Goal: Transaction & Acquisition: Purchase product/service

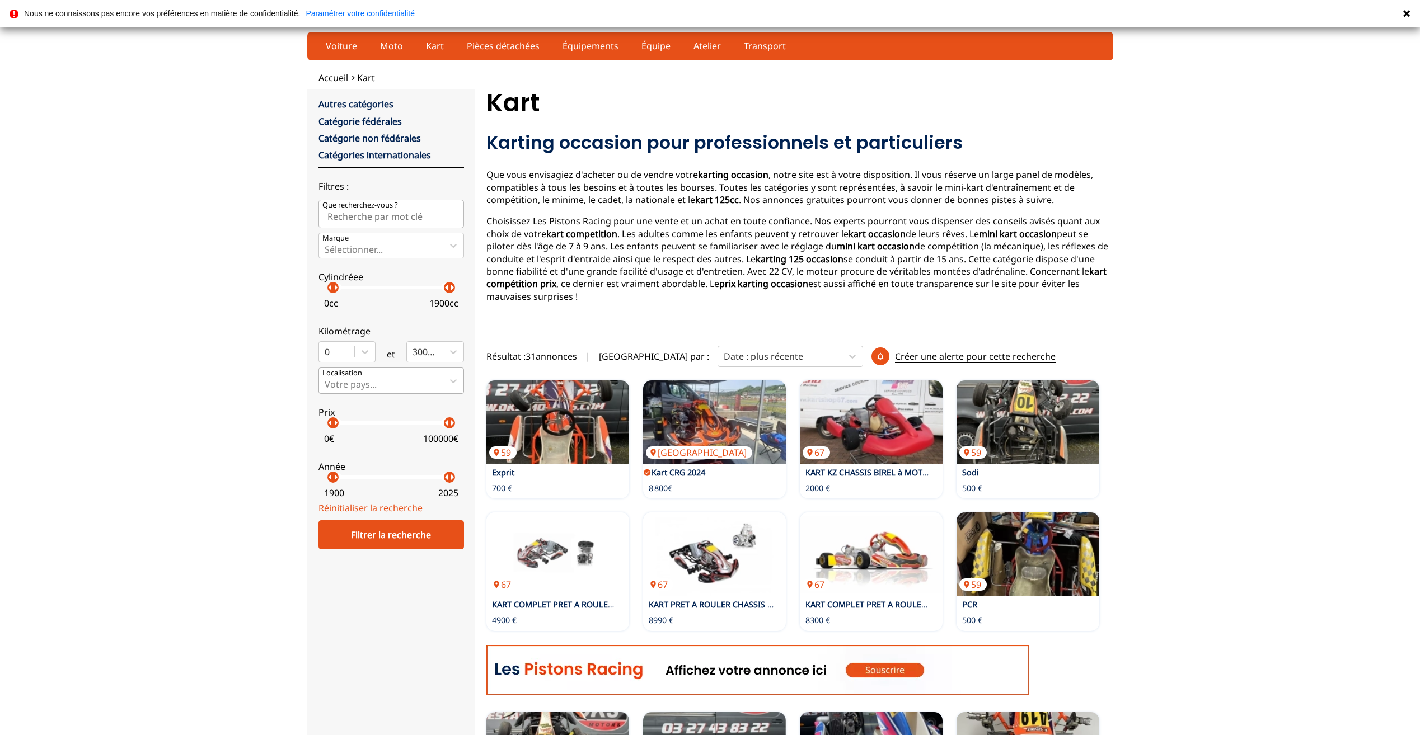
click at [433, 373] on div "Votre pays..." at bounding box center [381, 380] width 124 height 25
click at [327, 379] on input "Votre pays..." at bounding box center [326, 384] width 2 height 10
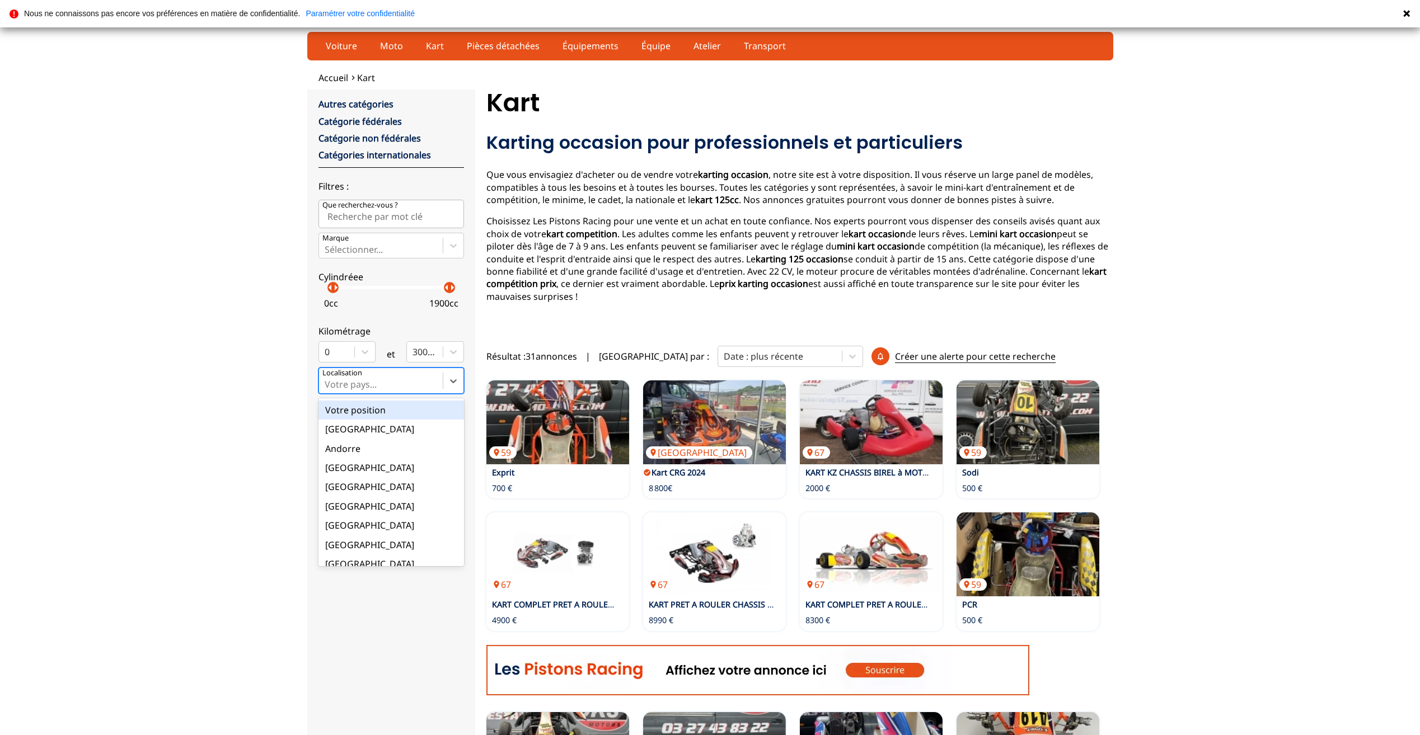
click at [352, 418] on div "Votre position" at bounding box center [390, 410] width 145 height 19
click at [327, 389] on input "option Votre position focused, 1 of 18. 18 results available. Use Up and Down t…" at bounding box center [326, 384] width 2 height 10
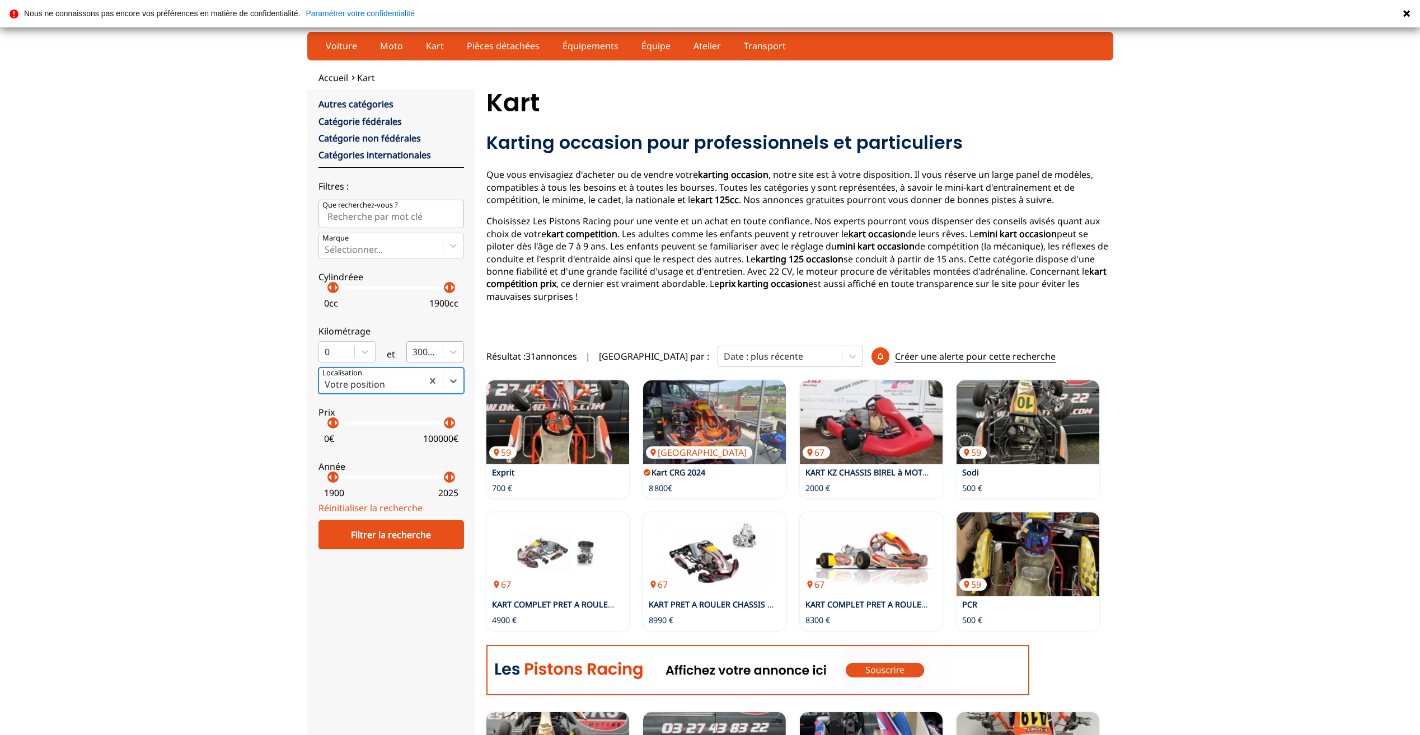
click at [436, 351] on div at bounding box center [424, 352] width 25 height 12
click at [415, 351] on input "300000" at bounding box center [413, 352] width 2 height 10
click at [401, 318] on div "Kilométrage 0 et option 0 km focused, 1 of 10. 10 results available. Use Up and…" at bounding box center [390, 340] width 145 height 46
drag, startPoint x: 449, startPoint y: 427, endPoint x: 333, endPoint y: 455, distance: 119.2
click at [333, 455] on div "Autres catégories Catégorie fédérales Catégorie non fédérales Catégories intern…" at bounding box center [390, 300] width 145 height 404
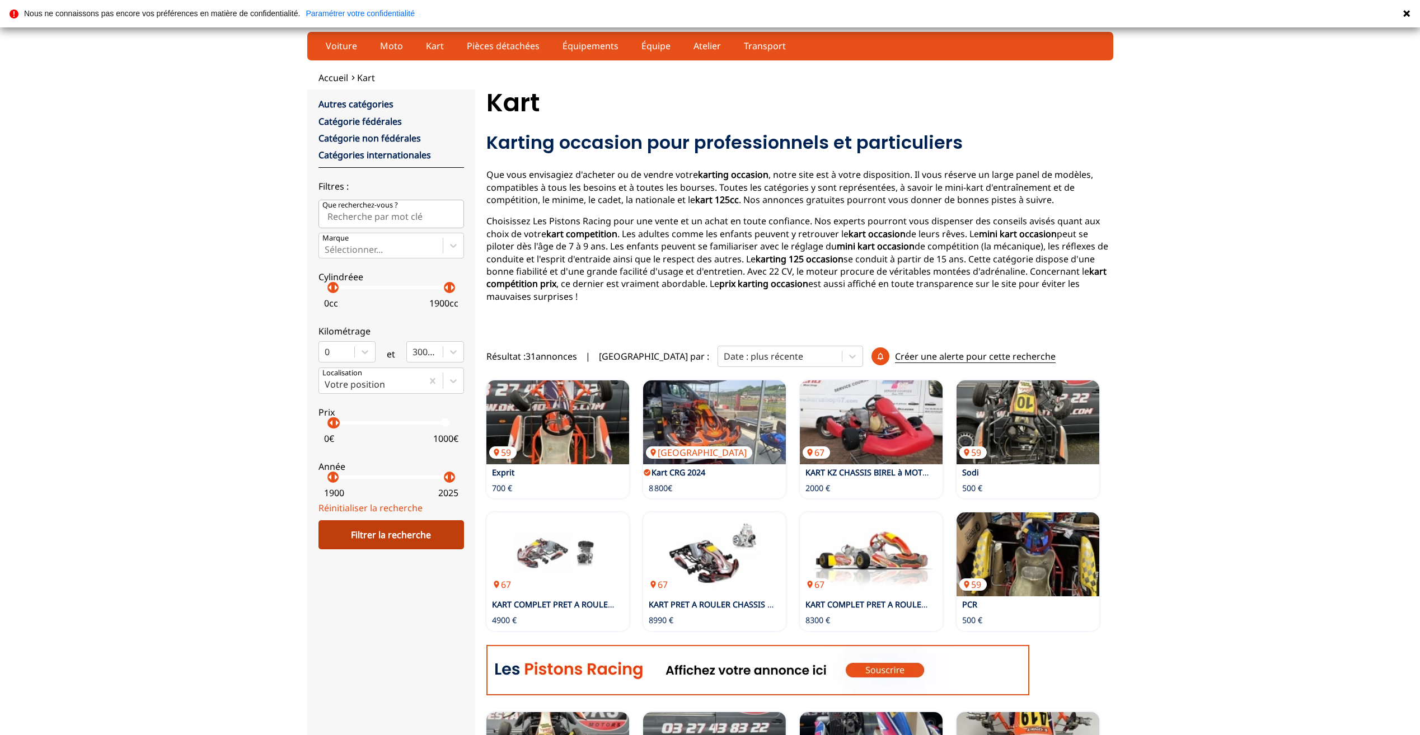
click at [392, 534] on div "Filtrer la recherche" at bounding box center [390, 534] width 145 height 29
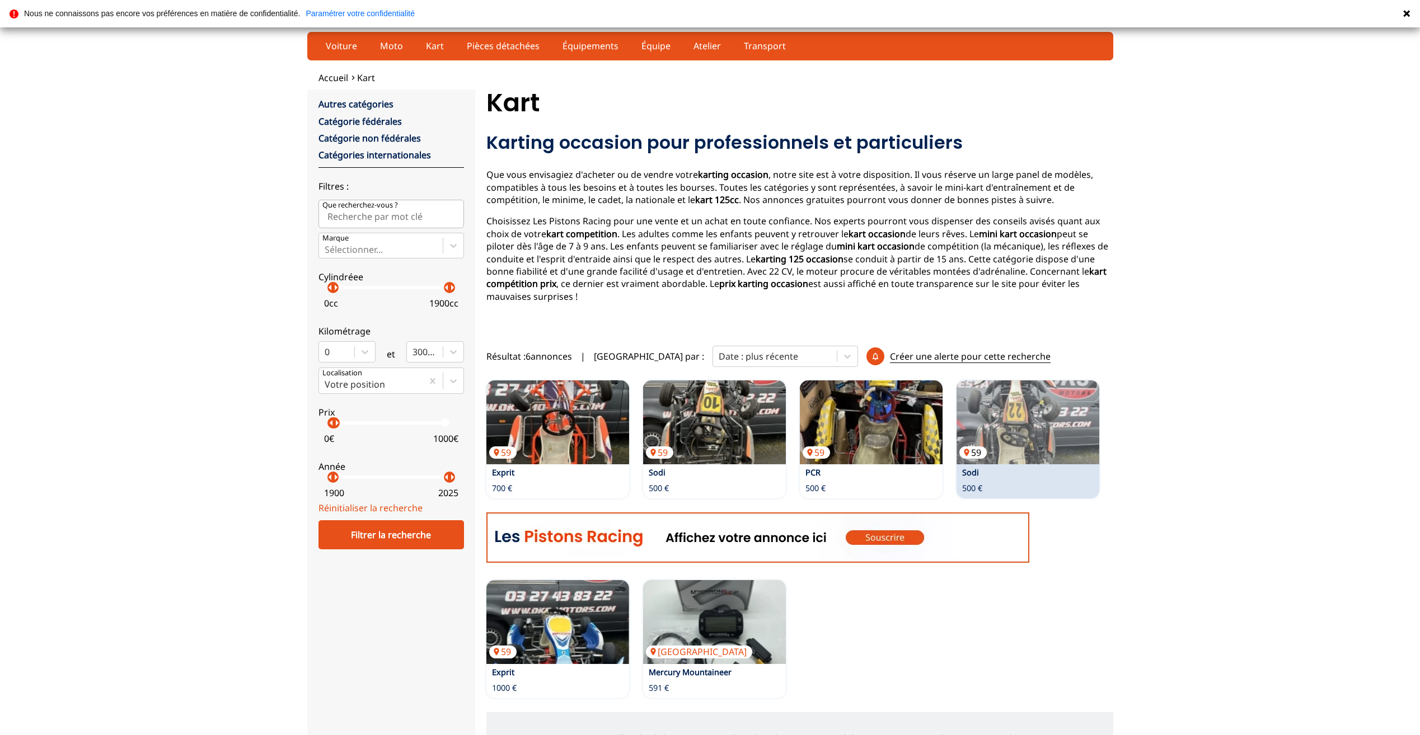
click at [1019, 424] on img at bounding box center [1027, 422] width 143 height 84
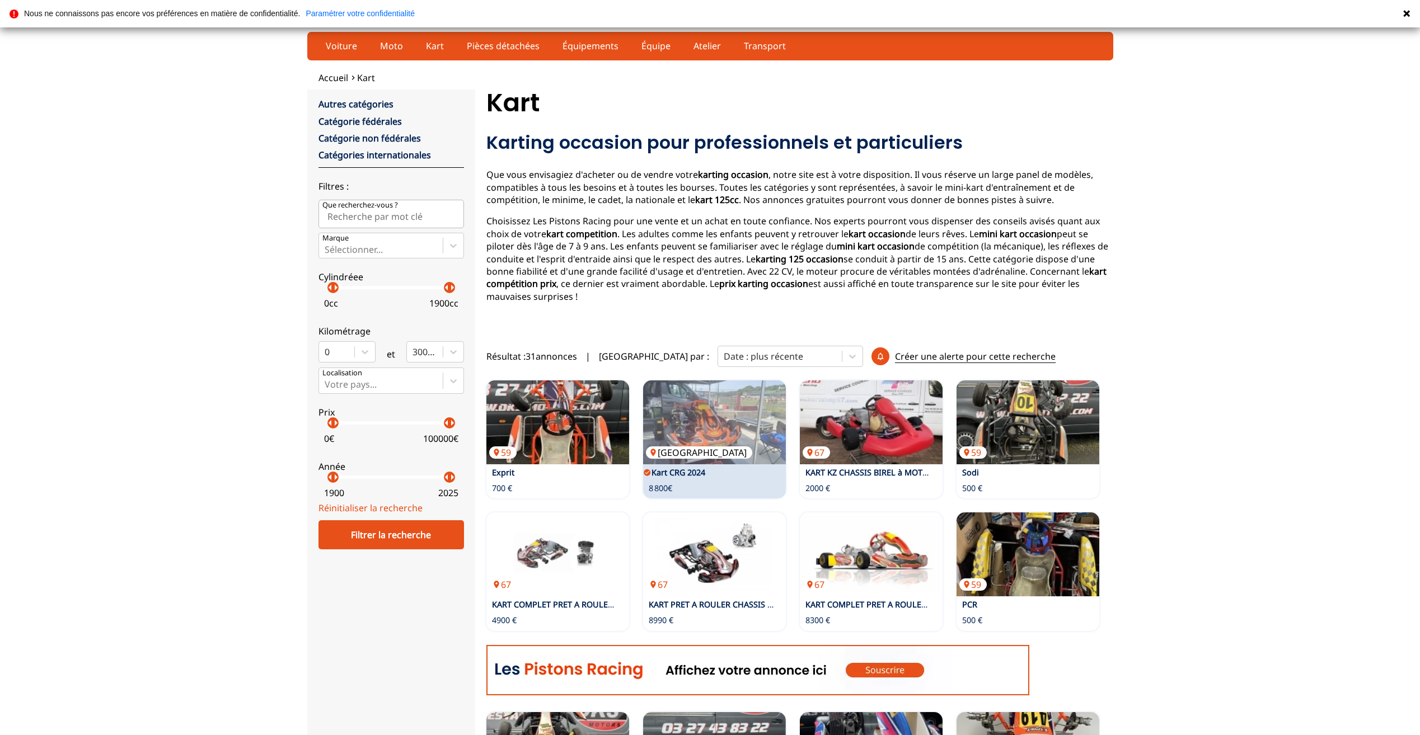
drag, startPoint x: 725, startPoint y: 423, endPoint x: 716, endPoint y: 433, distance: 13.5
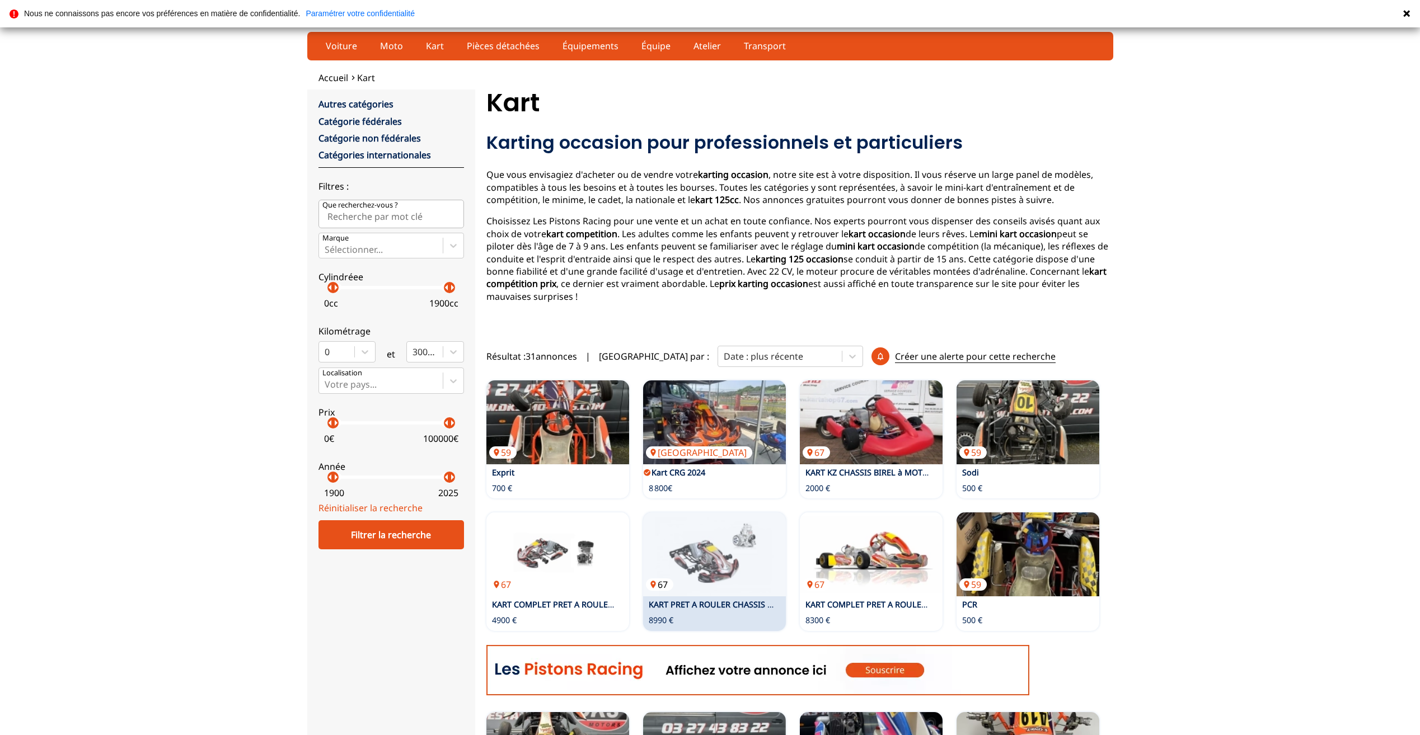
drag, startPoint x: 691, startPoint y: 582, endPoint x: 711, endPoint y: 581, distance: 19.6
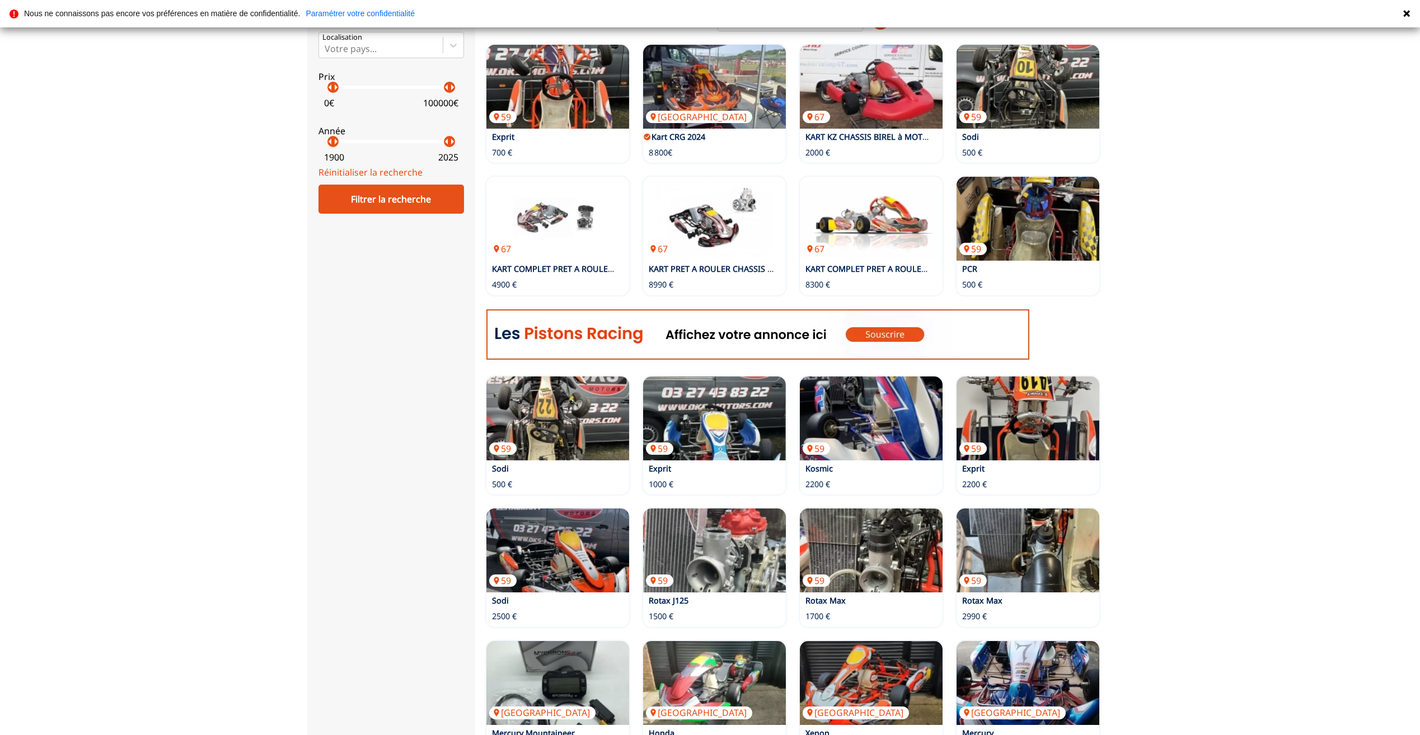
scroll to position [168, 0]
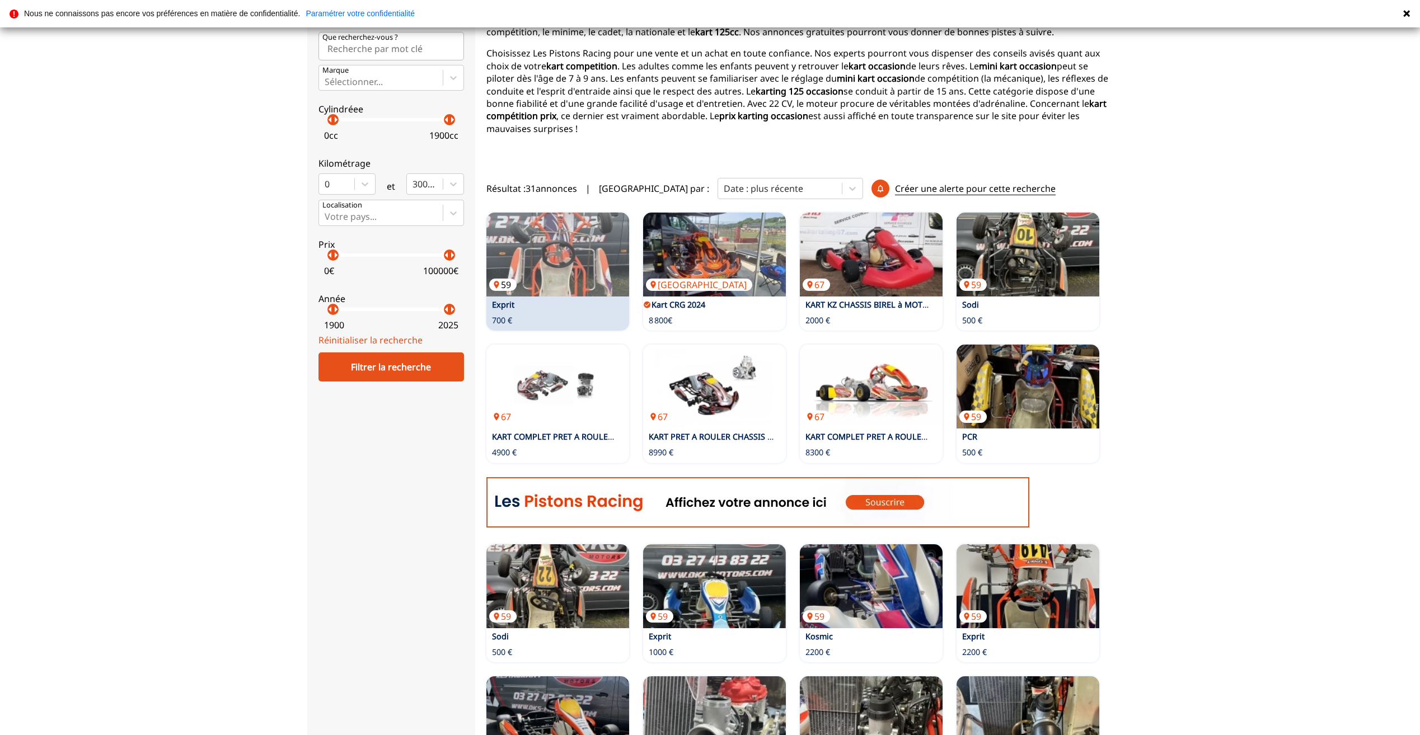
click at [571, 222] on img at bounding box center [557, 255] width 143 height 84
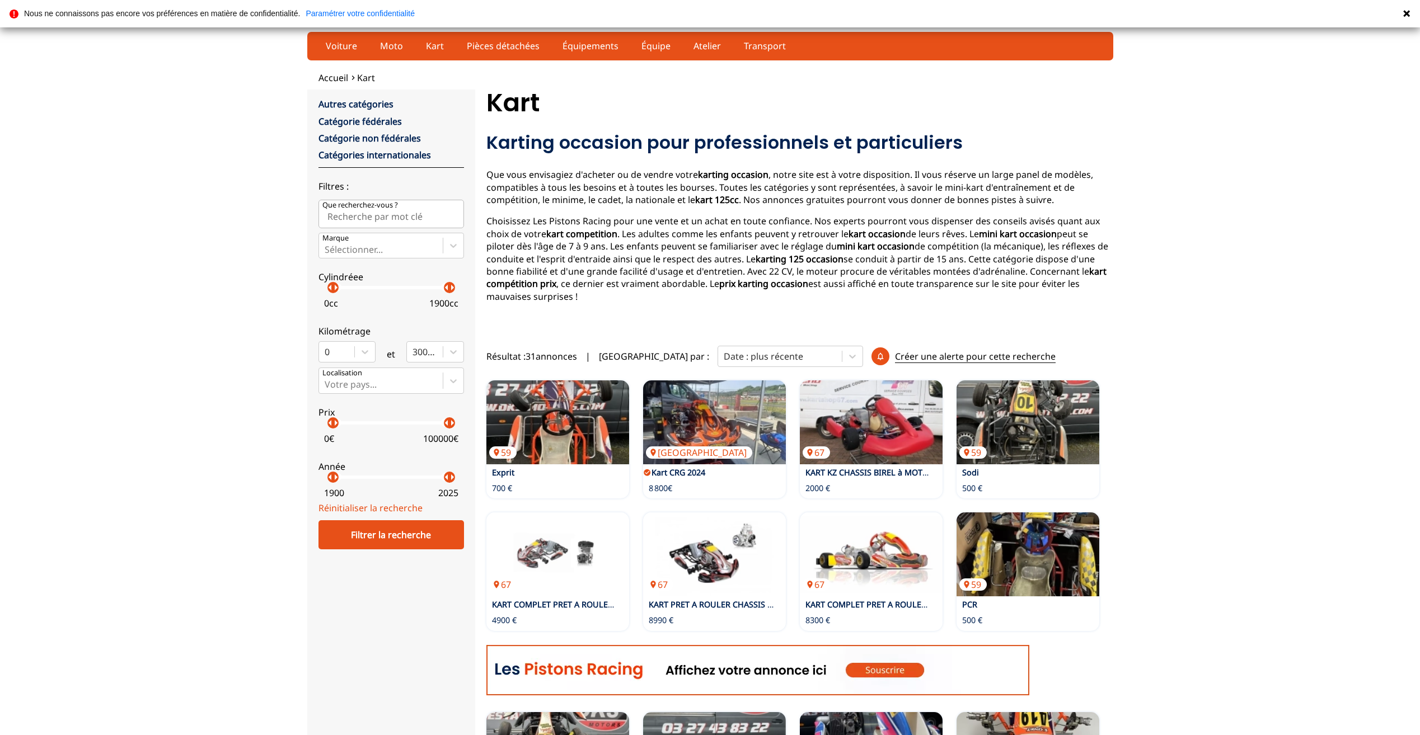
scroll to position [168, 0]
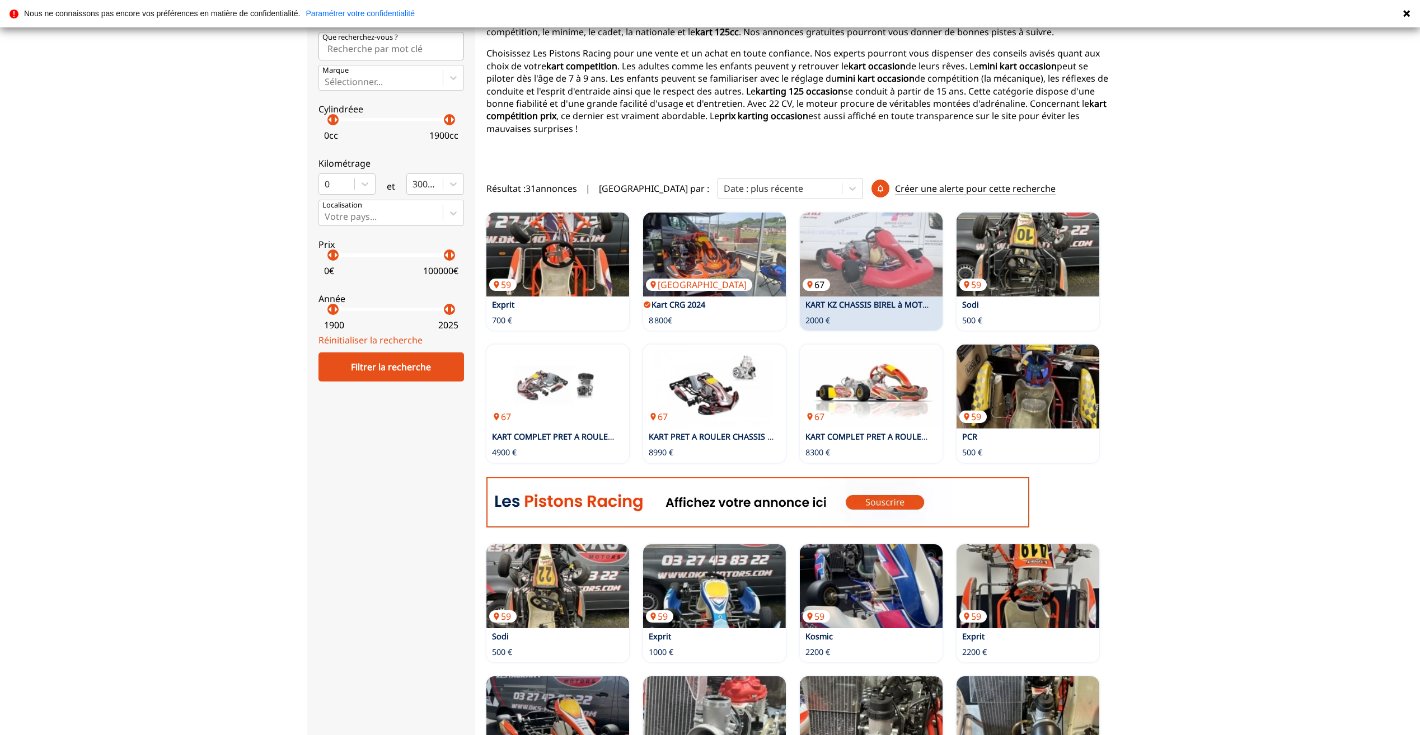
click at [867, 240] on img at bounding box center [871, 255] width 143 height 84
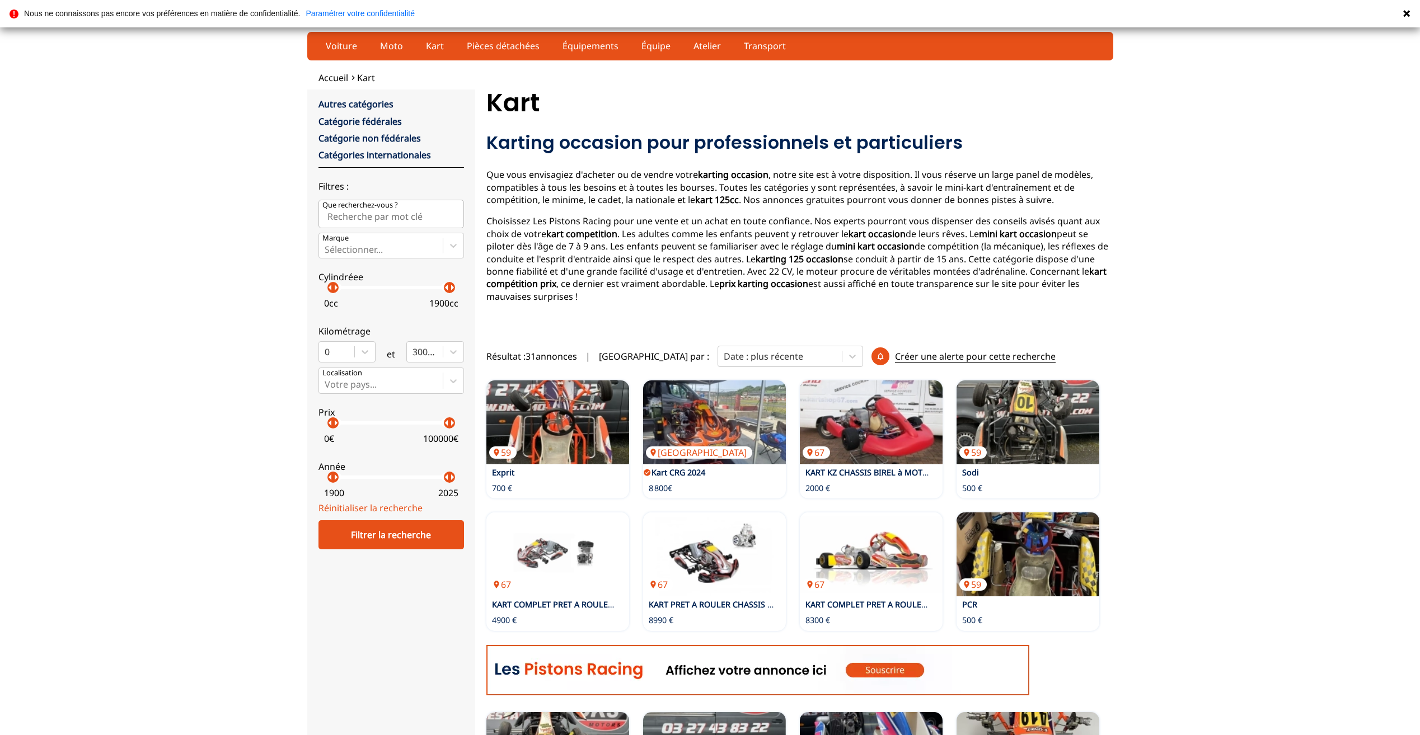
scroll to position [168, 0]
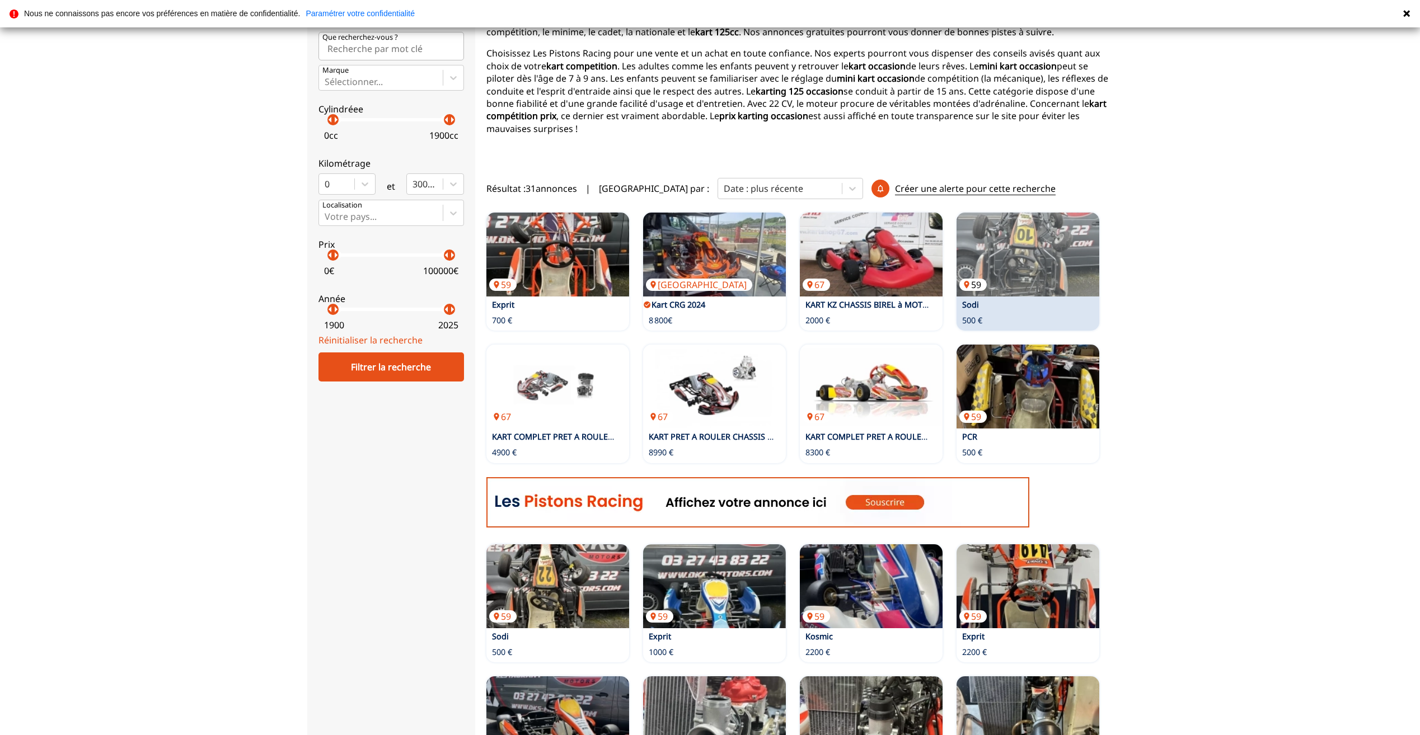
click at [1044, 274] on img at bounding box center [1027, 255] width 143 height 84
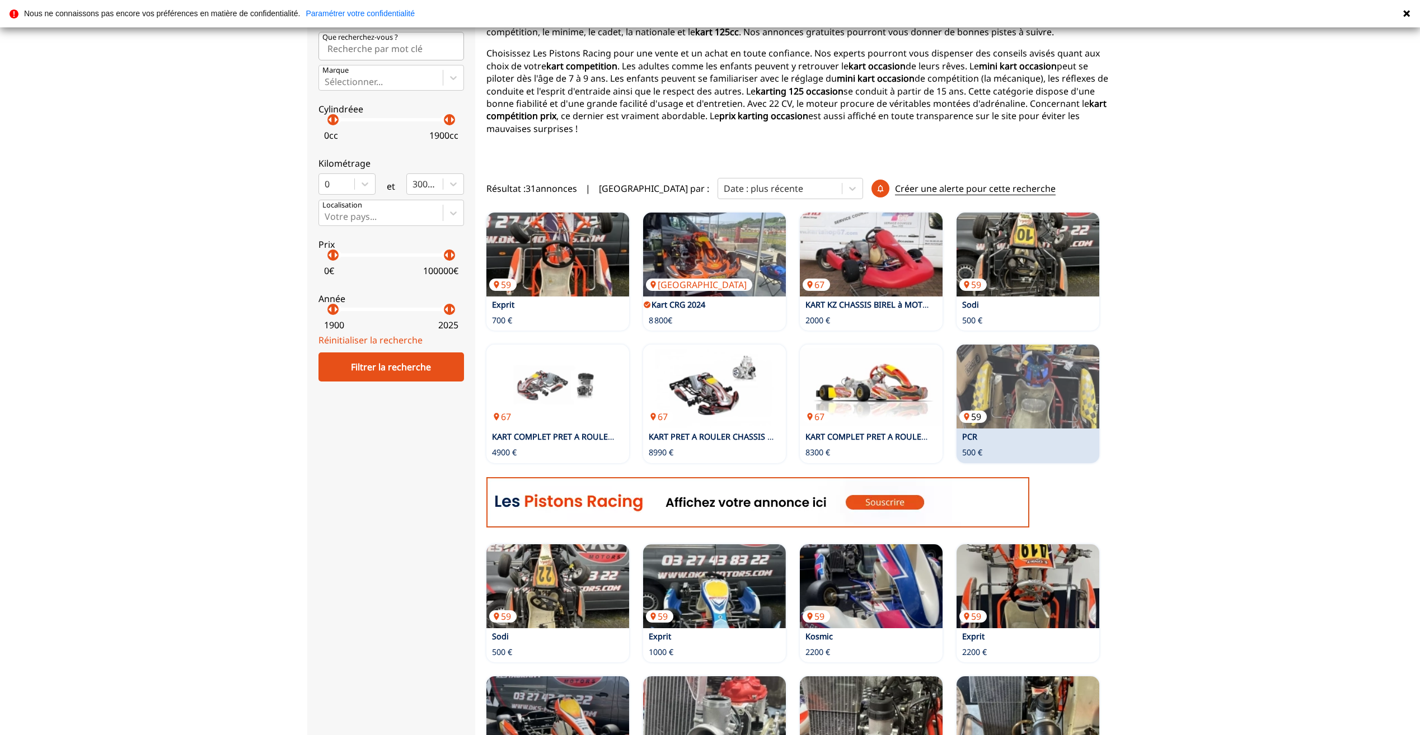
click at [1013, 388] on img at bounding box center [1027, 387] width 143 height 84
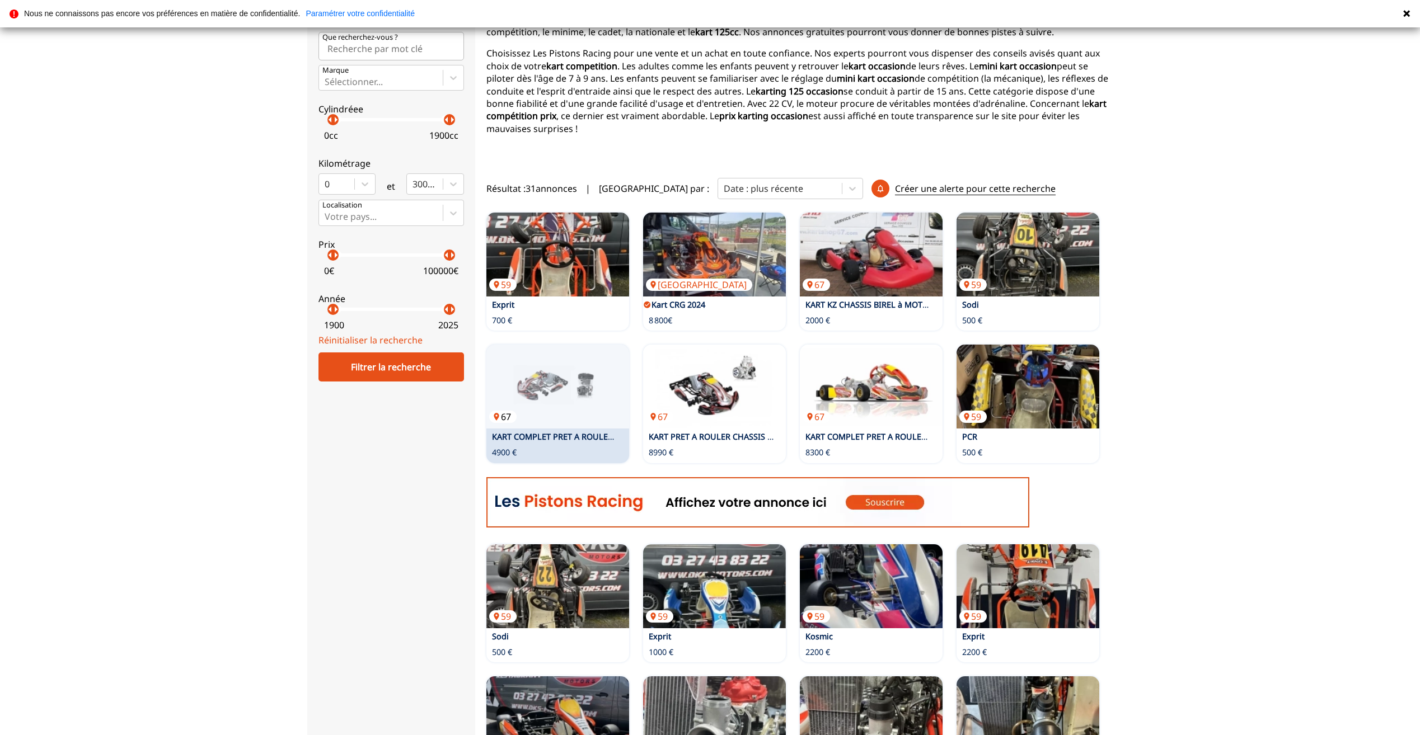
click at [552, 383] on img at bounding box center [557, 387] width 143 height 84
